Goal: Information Seeking & Learning: Learn about a topic

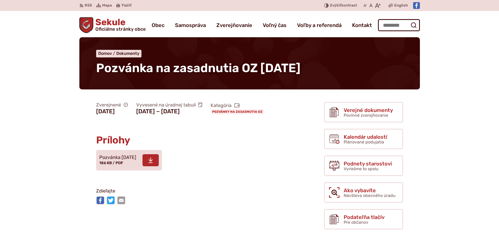
click at [132, 167] on span "Pozvánka 08.10.2025 186 KB / PDF" at bounding box center [117, 160] width 37 height 15
click at [236, 195] on p "Zdieľajte" at bounding box center [189, 191] width 186 height 8
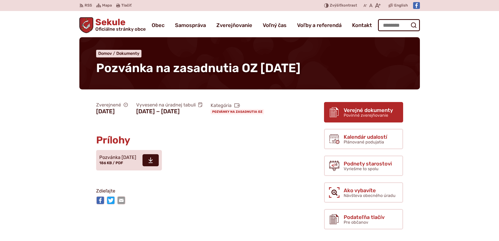
click at [388, 111] on span "Verejné dokumenty" at bounding box center [367, 110] width 49 height 6
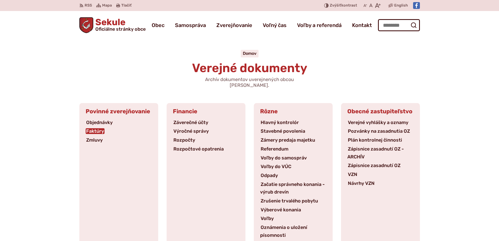
click at [94, 128] on link "Faktúry" at bounding box center [95, 131] width 19 height 6
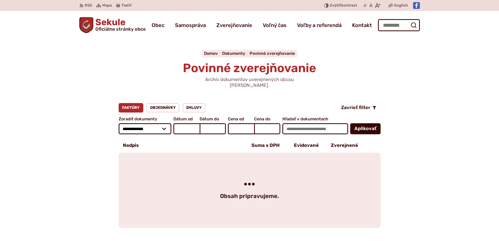
click at [359, 124] on button "Aplikovať vybrané filtre" at bounding box center [365, 128] width 30 height 11
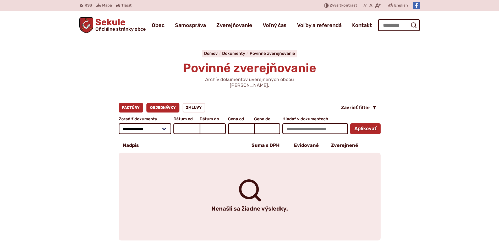
click at [171, 103] on link "Objednávky" at bounding box center [162, 107] width 33 height 9
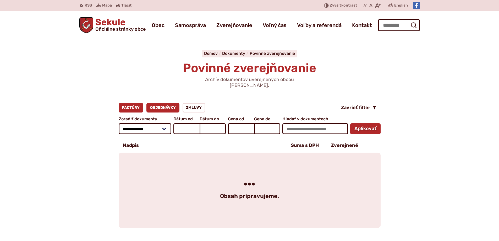
click at [136, 103] on link "Faktúry" at bounding box center [131, 107] width 25 height 9
click at [363, 125] on button "Aplikovať vybrané filtre" at bounding box center [365, 128] width 30 height 11
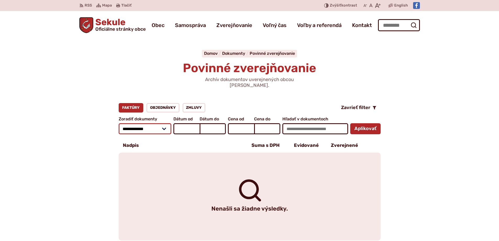
click at [167, 125] on select "**********" at bounding box center [145, 128] width 53 height 11
click at [166, 125] on select "**********" at bounding box center [145, 128] width 53 height 11
click at [160, 103] on link "Objednávky" at bounding box center [162, 107] width 33 height 9
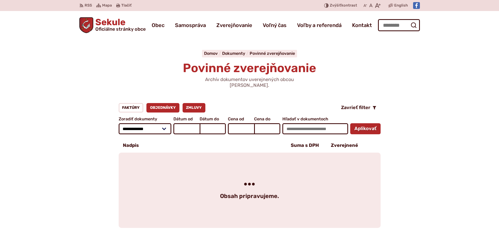
click at [193, 103] on link "Zmluvy" at bounding box center [193, 107] width 23 height 9
click at [360, 105] on span "Zavrieť filter" at bounding box center [355, 108] width 29 height 6
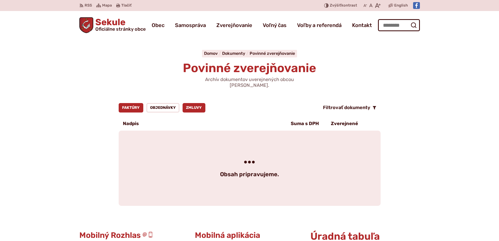
click at [132, 103] on link "Faktúry" at bounding box center [131, 107] width 25 height 9
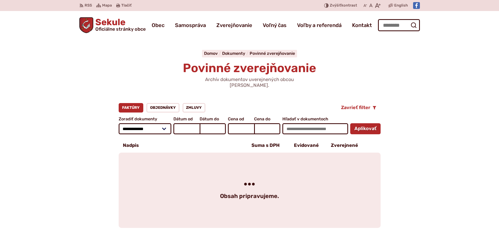
click at [362, 105] on span "Zavrieť filter" at bounding box center [355, 108] width 29 height 6
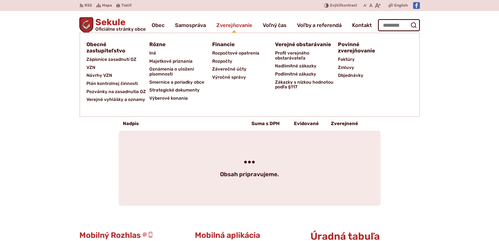
click at [231, 25] on span "Zverejňovanie" at bounding box center [234, 25] width 36 height 15
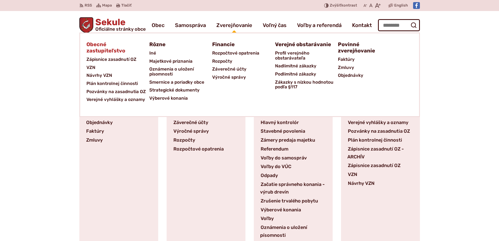
click at [105, 48] on span "Obecné zastupiteľstvo" at bounding box center [114, 48] width 57 height 16
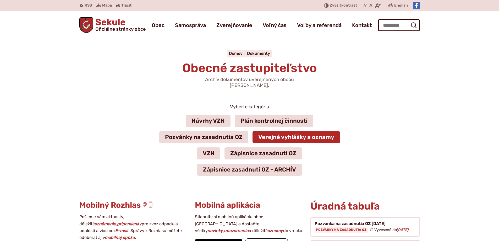
click at [272, 131] on link "Verejné vyhlášky a oznamy" at bounding box center [295, 137] width 87 height 12
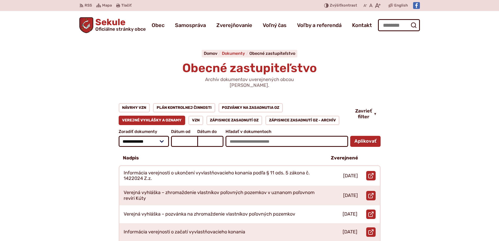
click at [231, 53] on span "Dokumenty" at bounding box center [233, 53] width 23 height 5
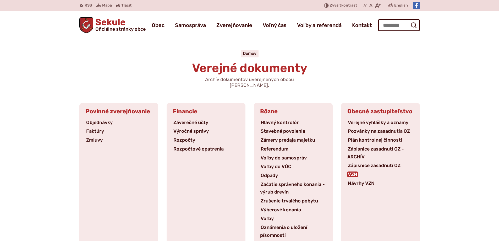
click at [357, 171] on link "VZN" at bounding box center [352, 174] width 10 height 6
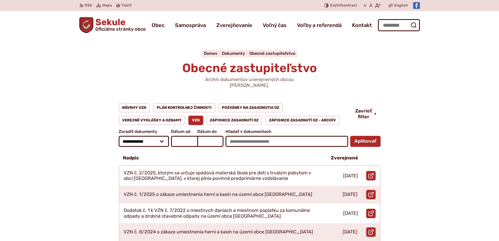
click at [231, 53] on span "Dokumenty" at bounding box center [233, 53] width 23 height 5
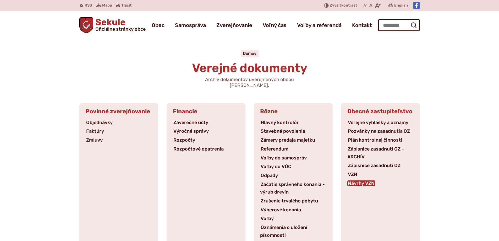
click at [363, 180] on link "Návrhy VZN" at bounding box center [361, 183] width 28 height 6
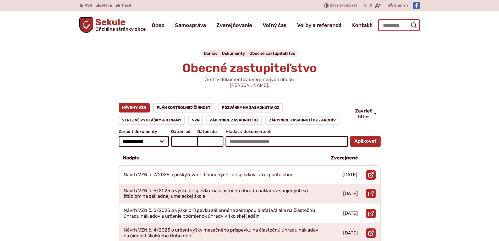
click at [386, 26] on input "Hľadať:" at bounding box center [399, 25] width 42 height 12
type input "**********"
click at [409, 20] on button "Odoslať vyhľadávací formulár" at bounding box center [413, 24] width 9 height 9
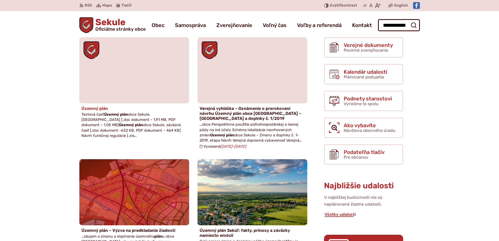
click at [83, 109] on h4 "Územný plán" at bounding box center [133, 108] width 105 height 5
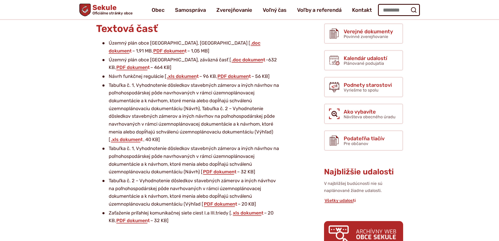
scroll to position [52, 0]
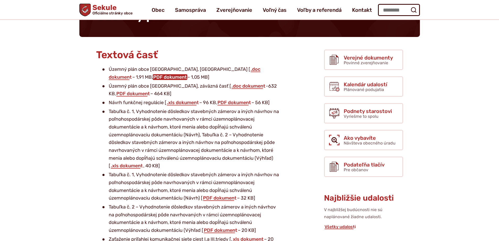
click at [187, 74] on link "PDF dokument" at bounding box center [170, 77] width 35 height 6
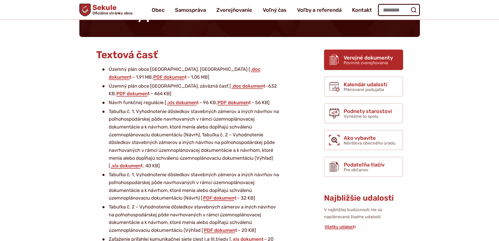
scroll to position [0, 0]
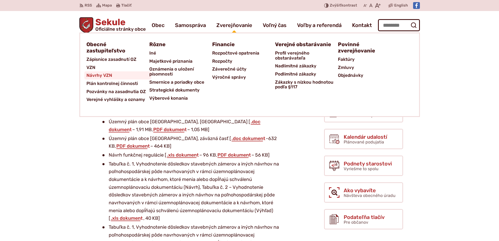
click at [92, 72] on span "Návrhy VZN" at bounding box center [99, 75] width 26 height 8
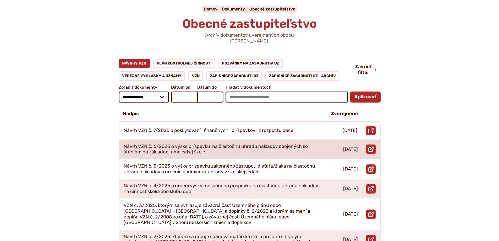
scroll to position [52, 0]
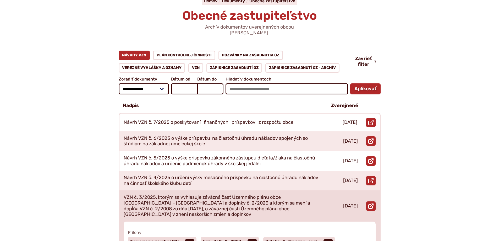
click at [229, 195] on p "VZN č. 3/2025, ktorým sa vyhlasuje záväzná časť Územného plánu obce Sekule – Zm…" at bounding box center [221, 205] width 195 height 23
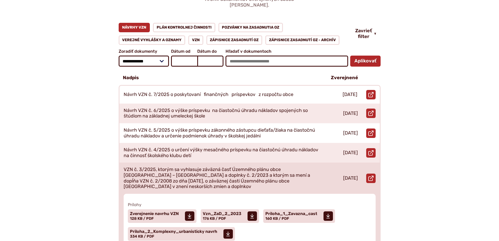
scroll to position [131, 0]
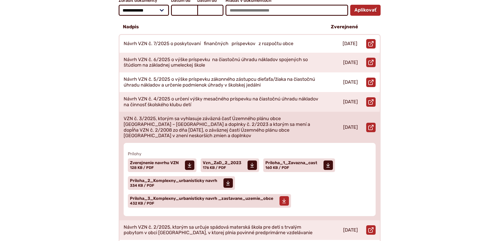
click at [199, 196] on span "Priloha_3_Komplexny_urbanisticky navrh _zastavane_uzemie_obce" at bounding box center [201, 198] width 143 height 4
click at [292, 158] on span "Priloha_1_Zavazna_cast Veľkosť a typ súboru 160 KB / PDF" at bounding box center [291, 164] width 52 height 13
click at [214, 160] on span "Vzn_ZaD_2_2023" at bounding box center [222, 162] width 38 height 4
click at [170, 158] on span "Zverejnenie navrhu VZN Veľkosť a typ súboru 128 KB / PDF" at bounding box center [154, 164] width 49 height 13
